Goal: Contribute content: Add original content to the website for others to see

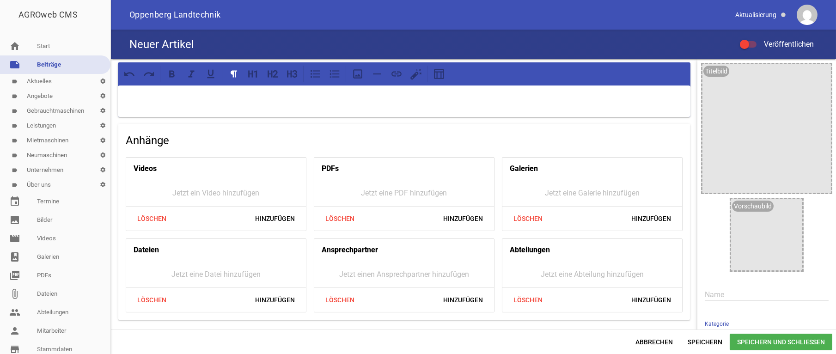
scroll to position [46, 0]
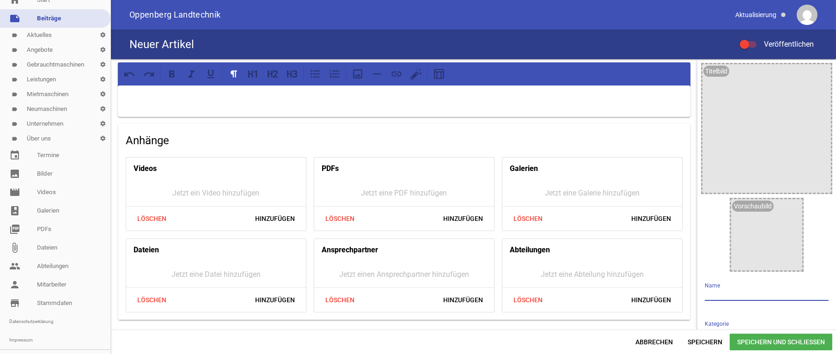
click at [713, 292] on input "text" at bounding box center [767, 294] width 124 height 12
type input "Deutz Fahr 4080 E GS"
click at [336, 104] on div at bounding box center [404, 100] width 573 height 31
click at [789, 340] on span "Speichern und Schließen" at bounding box center [781, 342] width 103 height 17
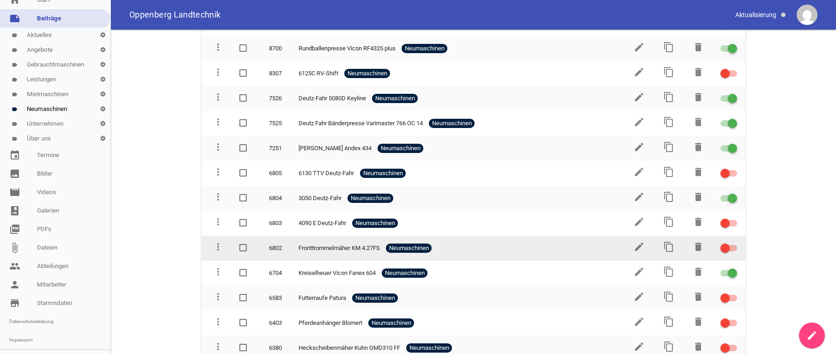
scroll to position [259, 0]
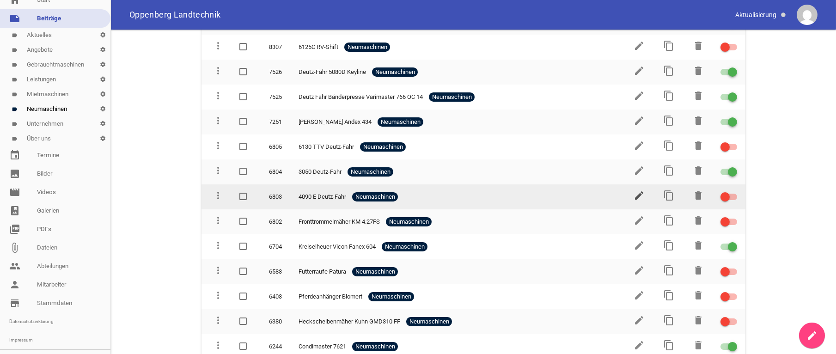
click at [634, 190] on icon "edit" at bounding box center [639, 195] width 11 height 11
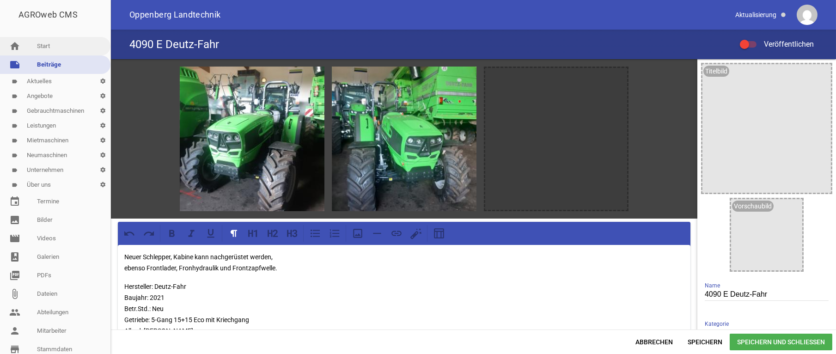
click at [42, 45] on link "home Start" at bounding box center [55, 46] width 110 height 18
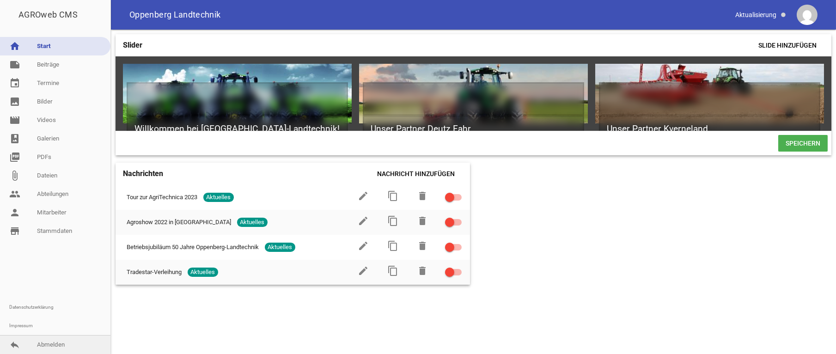
click at [54, 341] on link "reply Abmelden" at bounding box center [55, 344] width 110 height 18
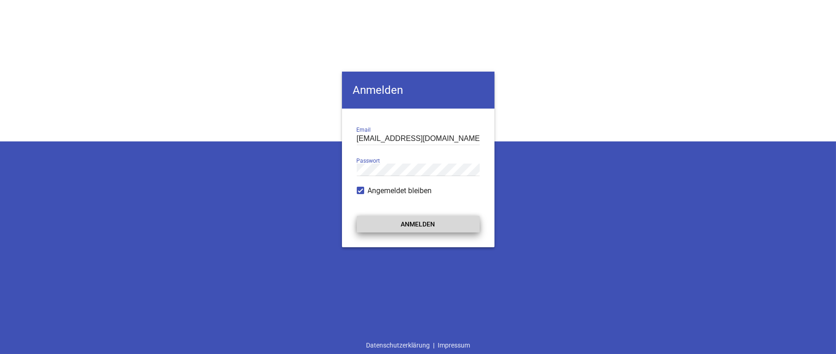
click at [411, 219] on button "Anmelden" at bounding box center [418, 224] width 123 height 17
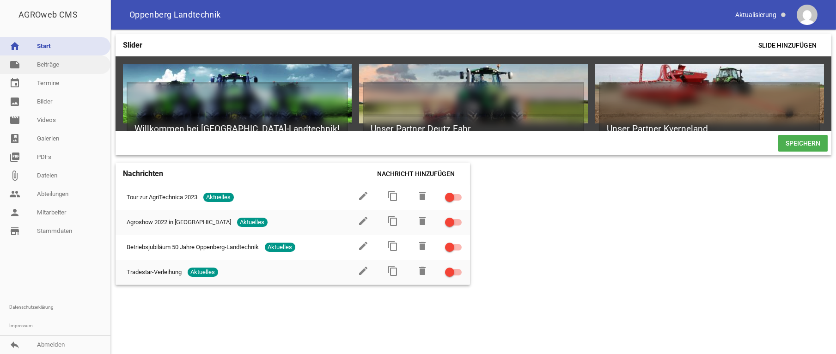
click at [40, 61] on link "note Beiträge" at bounding box center [55, 64] width 110 height 18
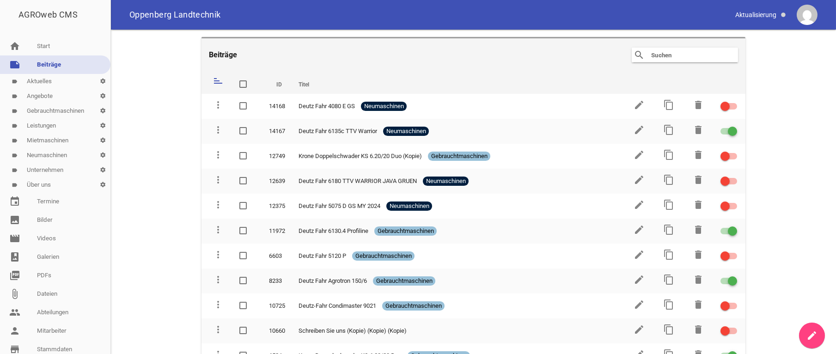
click at [43, 80] on link "label Aktuelles settings" at bounding box center [55, 81] width 110 height 15
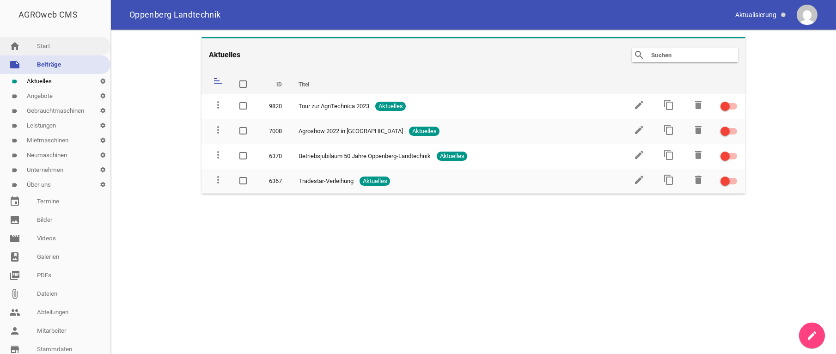
click at [43, 44] on link "home Start" at bounding box center [55, 46] width 110 height 18
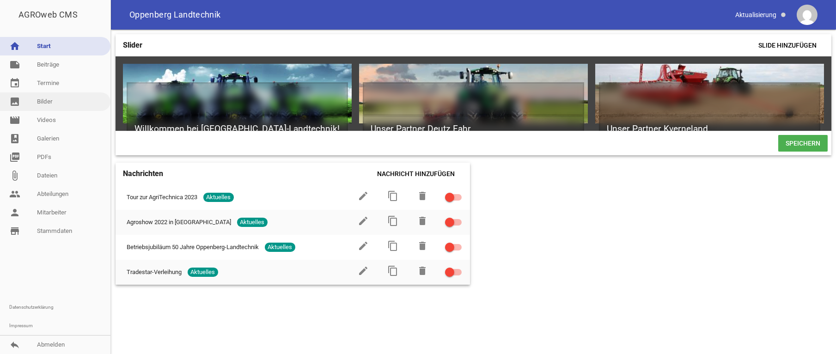
click at [44, 101] on link "image Bilder" at bounding box center [55, 101] width 110 height 18
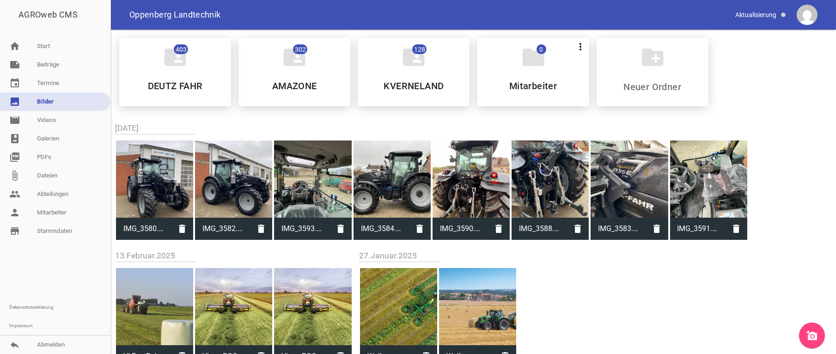
click at [815, 337] on icon "add_a_photo" at bounding box center [811, 335] width 11 height 11
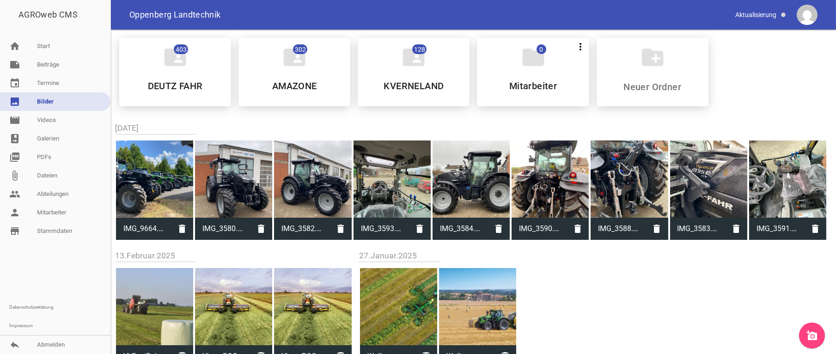
click at [148, 227] on span "IMG_9664.jpg" at bounding box center [143, 229] width 55 height 24
type input "IMG_9664.jpg"
type input "1576"
type input "2100"
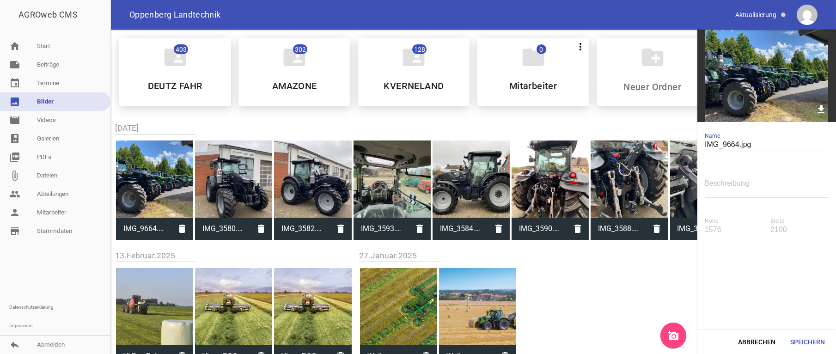
click at [742, 144] on input "IMG_9664.jpg" at bounding box center [767, 145] width 124 height 12
drag, startPoint x: 737, startPoint y: 145, endPoint x: 651, endPoint y: 144, distance: 86.0
click at [705, 144] on input "IMG_9664.jpg" at bounding box center [767, 145] width 124 height 12
type input "Lagermaschinen.jpg"
click at [797, 335] on button "Speichern" at bounding box center [807, 342] width 49 height 17
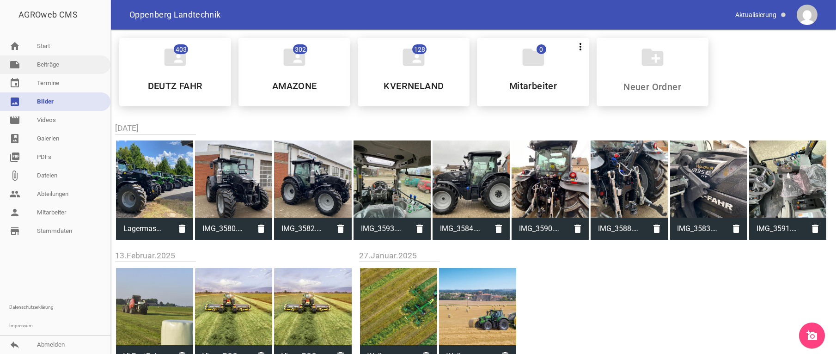
click at [44, 61] on link "note Beiträge" at bounding box center [55, 64] width 110 height 18
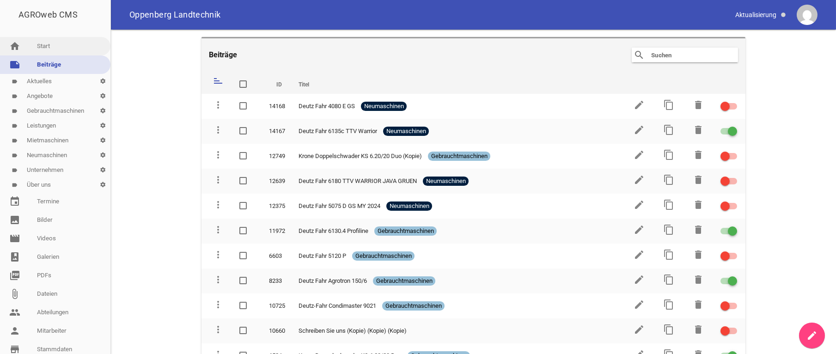
click at [39, 44] on link "home Start" at bounding box center [55, 46] width 110 height 18
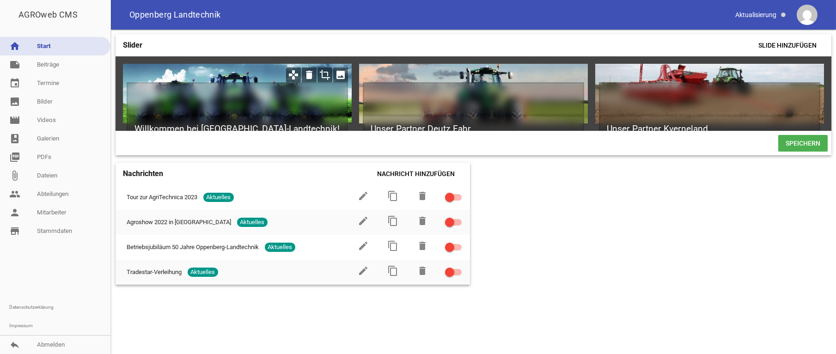
click at [337, 72] on icon "image" at bounding box center [340, 74] width 15 height 15
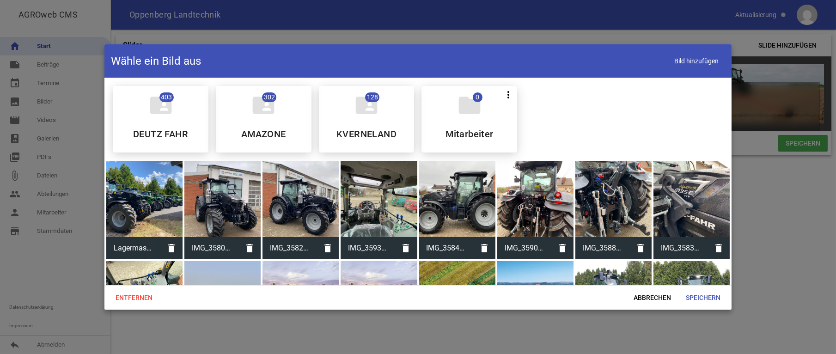
click at [139, 198] on div at bounding box center [144, 199] width 76 height 76
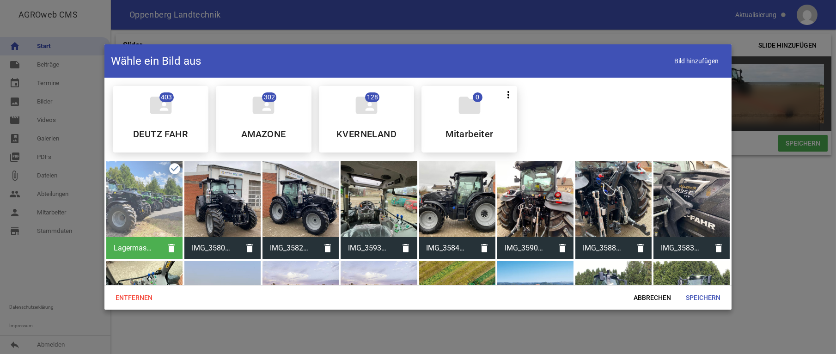
click at [707, 289] on div "Entfernen Abbrechen Speichern" at bounding box center [417, 297] width 627 height 24
click at [708, 296] on span "Speichern" at bounding box center [702, 297] width 49 height 17
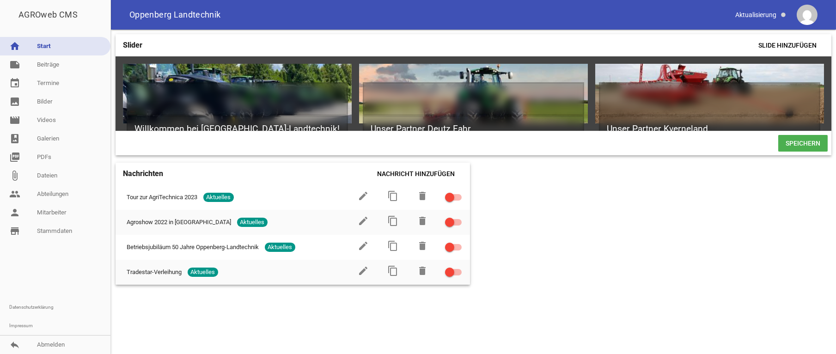
click at [817, 152] on span "Speichern" at bounding box center [802, 143] width 49 height 17
click at [341, 73] on icon "image" at bounding box center [340, 74] width 15 height 15
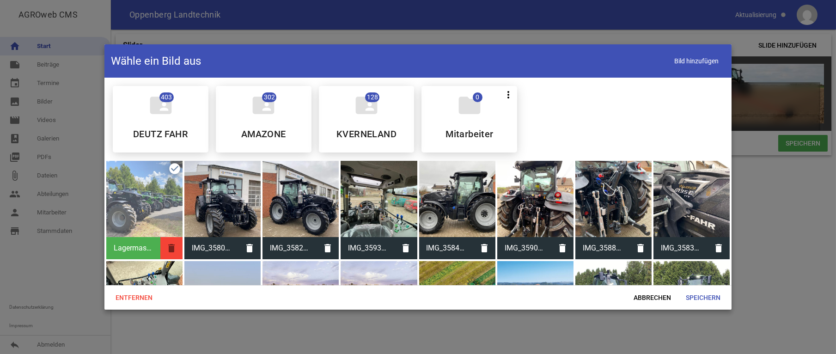
click at [170, 245] on icon "delete" at bounding box center [171, 248] width 22 height 22
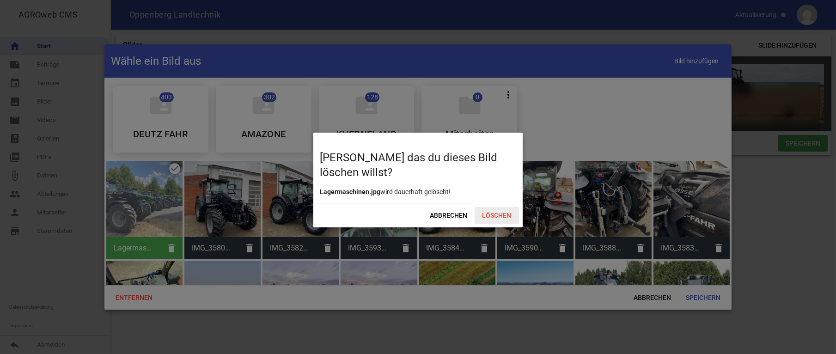
click at [484, 213] on span "Löschen" at bounding box center [497, 215] width 44 height 17
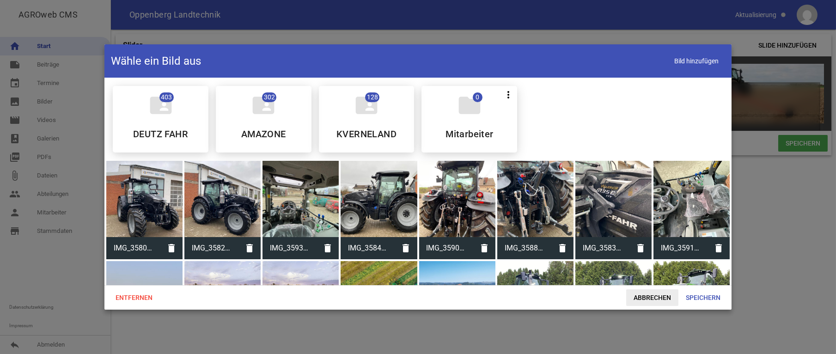
click at [663, 303] on span "Abbrechen" at bounding box center [652, 297] width 52 height 17
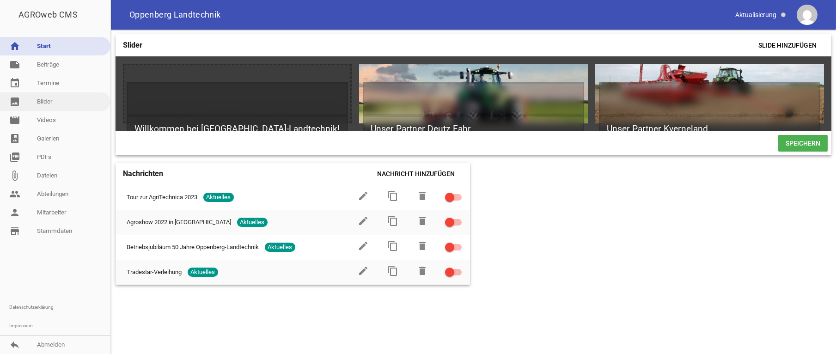
click at [45, 105] on link "image Bilder" at bounding box center [55, 101] width 110 height 18
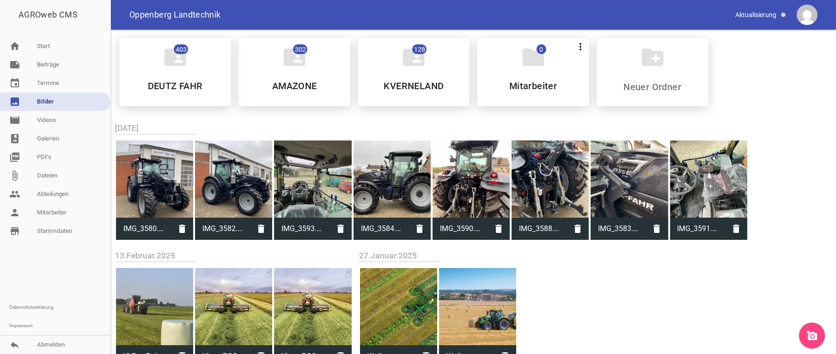
click at [819, 337] on link "add_a_photo" at bounding box center [812, 336] width 26 height 26
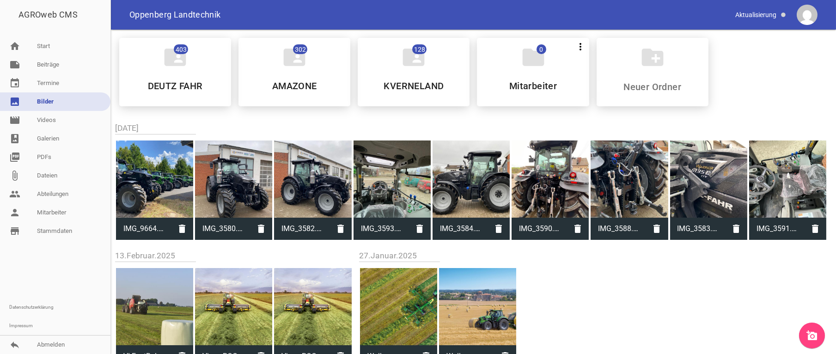
click at [143, 169] on div at bounding box center [154, 178] width 77 height 77
type input "IMG_9664.jpg"
type input "1576"
type input "2100"
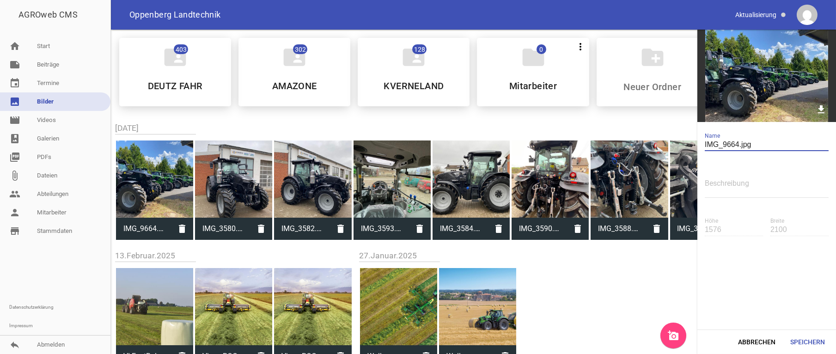
drag, startPoint x: 738, startPoint y: 145, endPoint x: 663, endPoint y: 145, distance: 75.3
click at [705, 145] on input "IMG_9664.jpg" at bounding box center [767, 145] width 124 height 12
type input "g"
type input "Lagermaschinen"
click at [818, 349] on button "Speichern" at bounding box center [807, 342] width 49 height 17
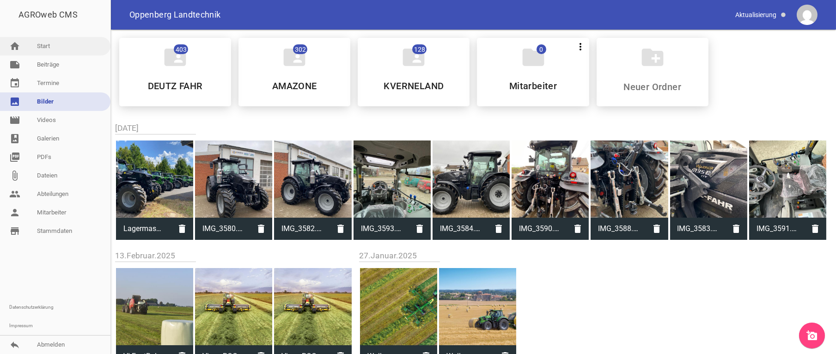
click at [54, 38] on link "home Start" at bounding box center [55, 46] width 110 height 18
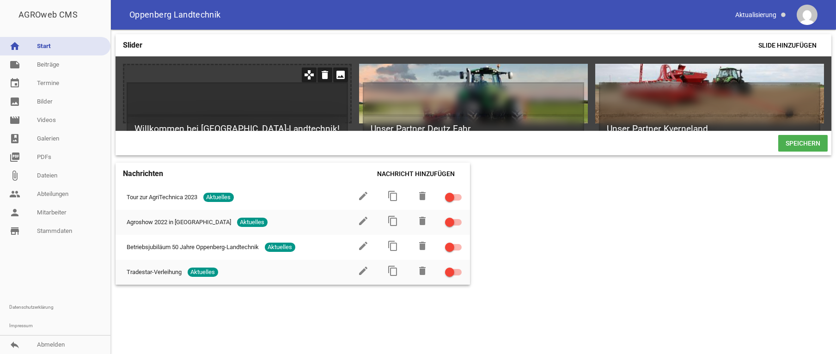
click at [341, 75] on icon "image" at bounding box center [340, 74] width 15 height 15
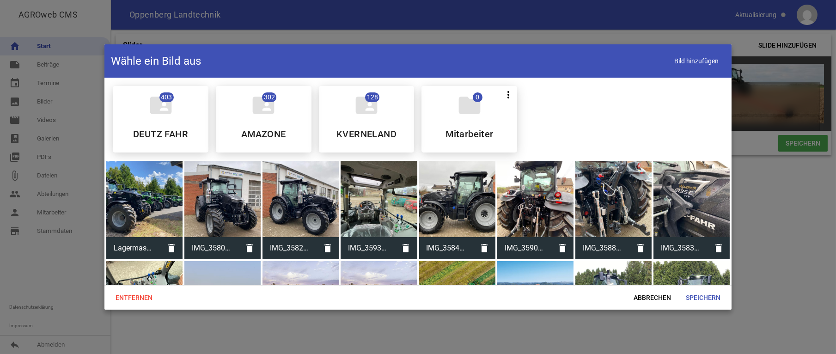
click at [152, 191] on div at bounding box center [144, 199] width 76 height 76
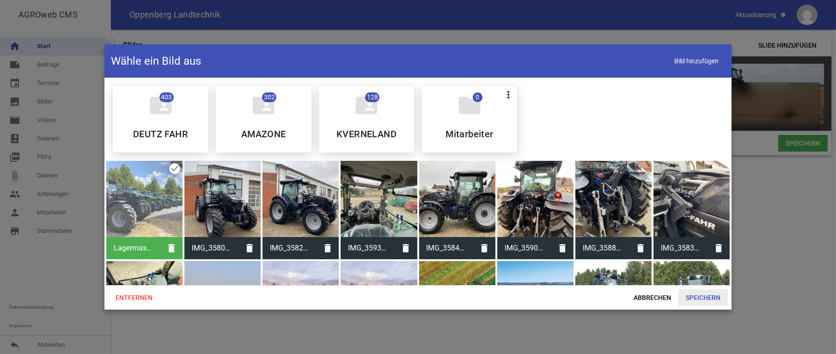
click at [698, 299] on span "Speichern" at bounding box center [702, 297] width 49 height 17
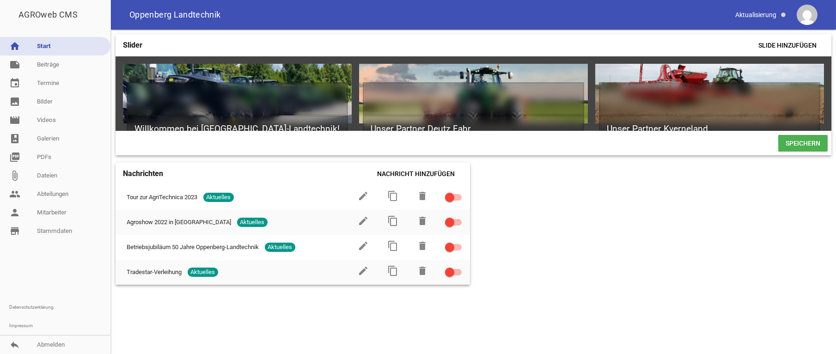
click at [806, 152] on span "Speichern" at bounding box center [802, 143] width 49 height 17
click at [799, 143] on span "Speichern" at bounding box center [802, 143] width 49 height 17
click at [29, 323] on link "Impressum" at bounding box center [55, 326] width 110 height 18
click at [49, 341] on link "reply Abmelden" at bounding box center [55, 344] width 110 height 18
